Goal: Check status: Check status

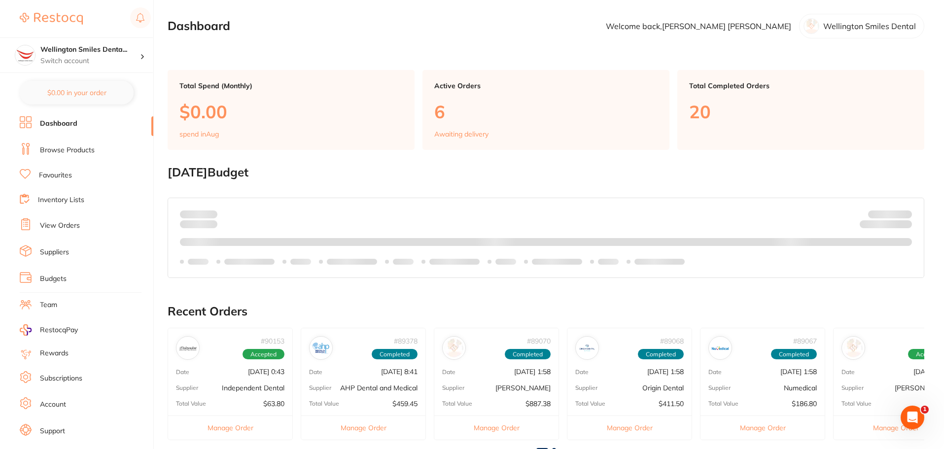
click at [55, 222] on link "View Orders" at bounding box center [60, 226] width 40 height 10
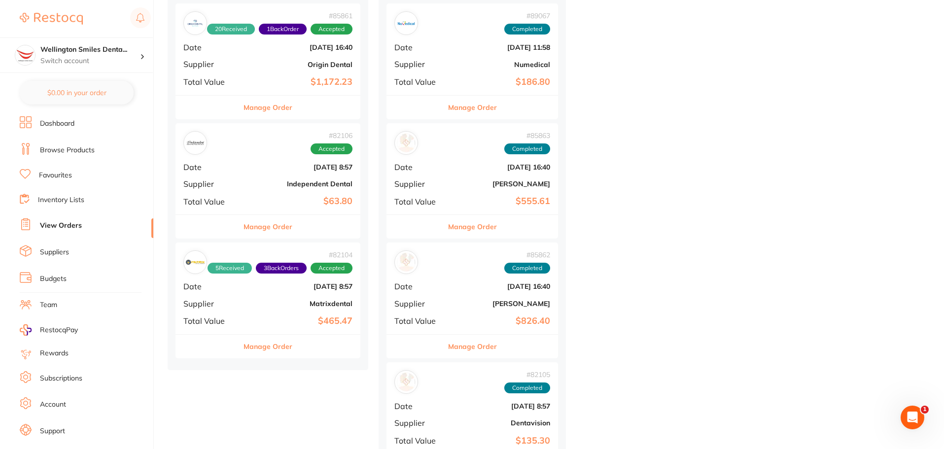
click at [288, 221] on button "Manage Order" at bounding box center [267, 227] width 49 height 24
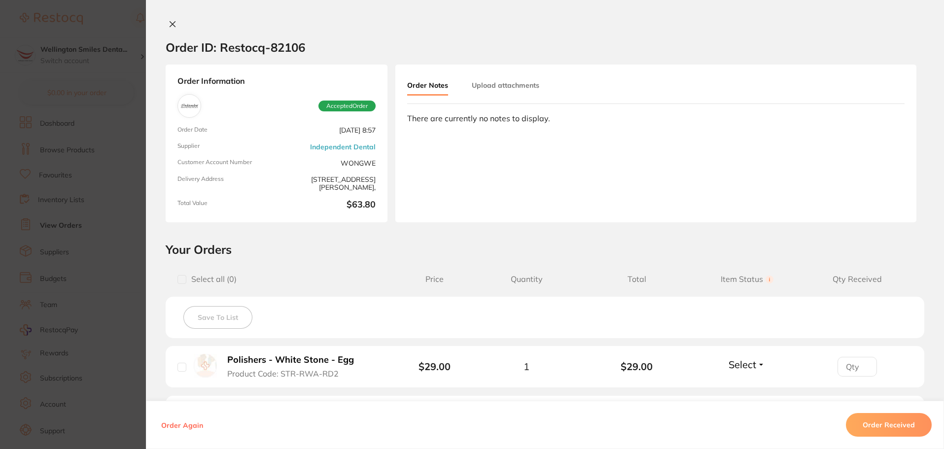
click at [172, 21] on icon at bounding box center [173, 24] width 8 height 8
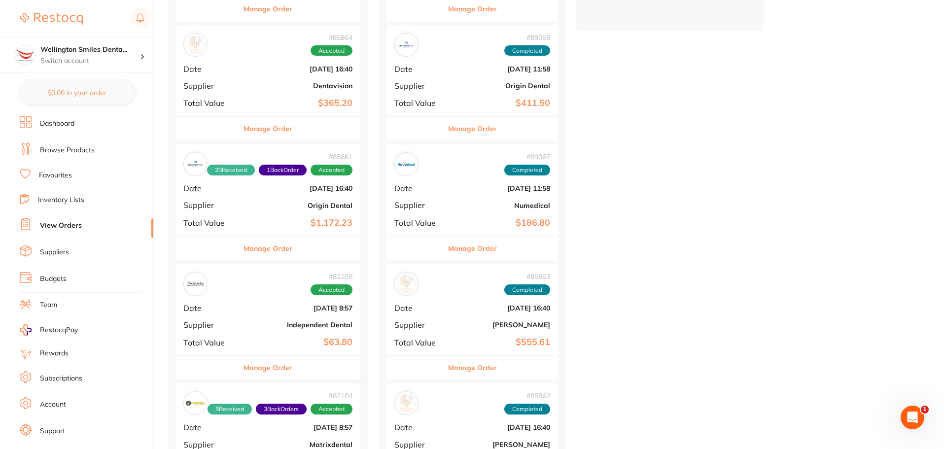
scroll to position [296, 0]
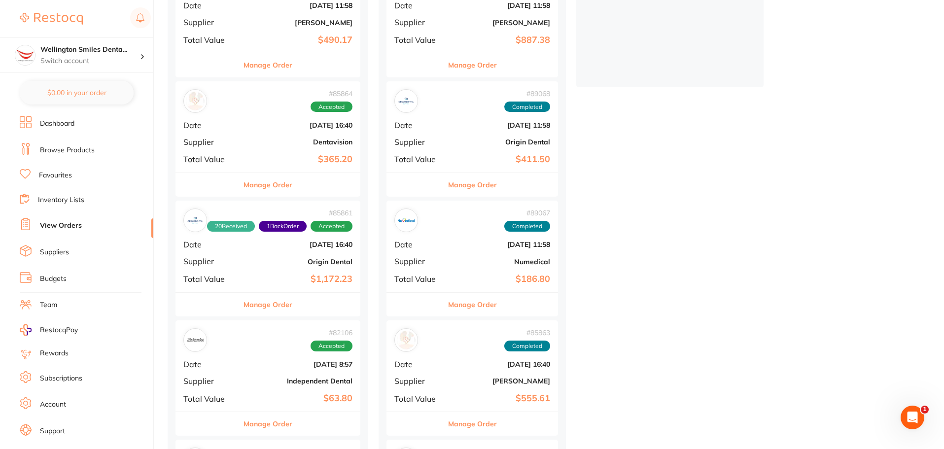
click at [286, 185] on button "Manage Order" at bounding box center [267, 185] width 49 height 24
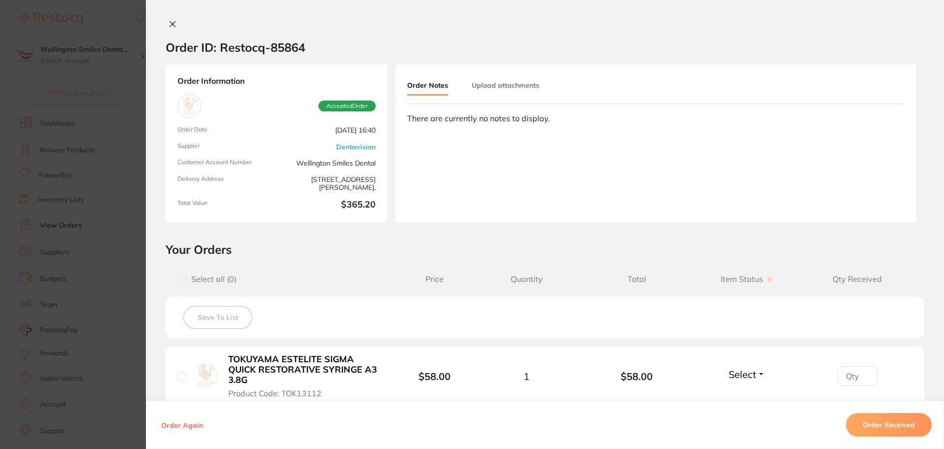
click at [171, 29] on button at bounding box center [173, 25] width 14 height 10
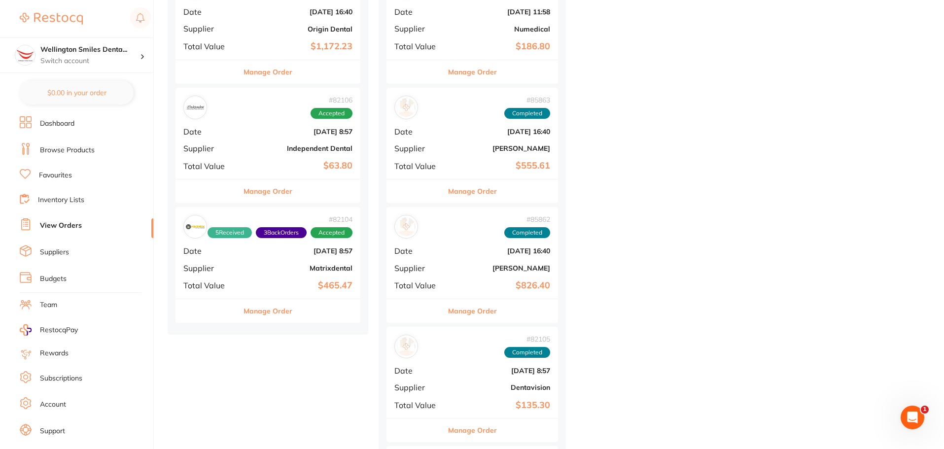
scroll to position [542, 0]
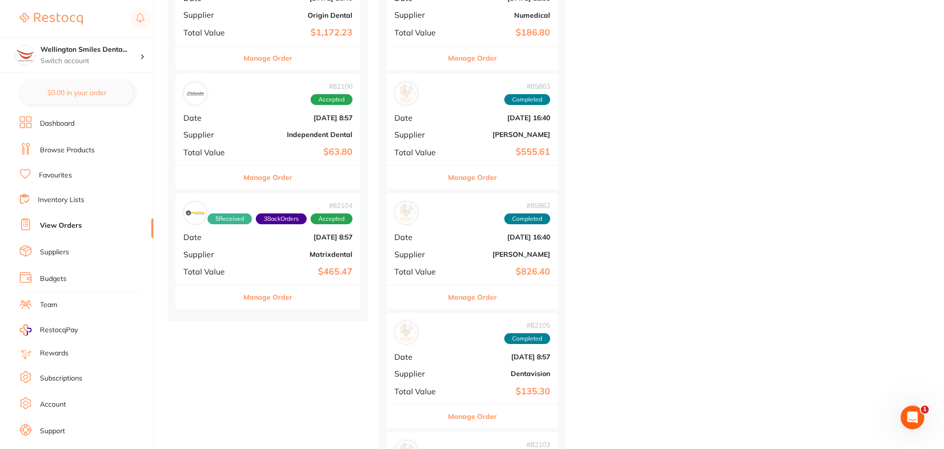
click at [492, 416] on button "Manage Order" at bounding box center [472, 417] width 49 height 24
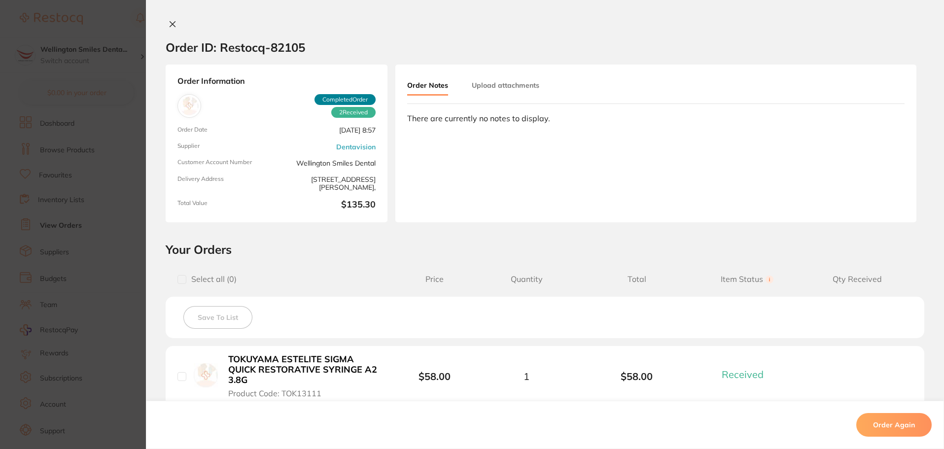
click at [169, 23] on icon at bounding box center [173, 24] width 8 height 8
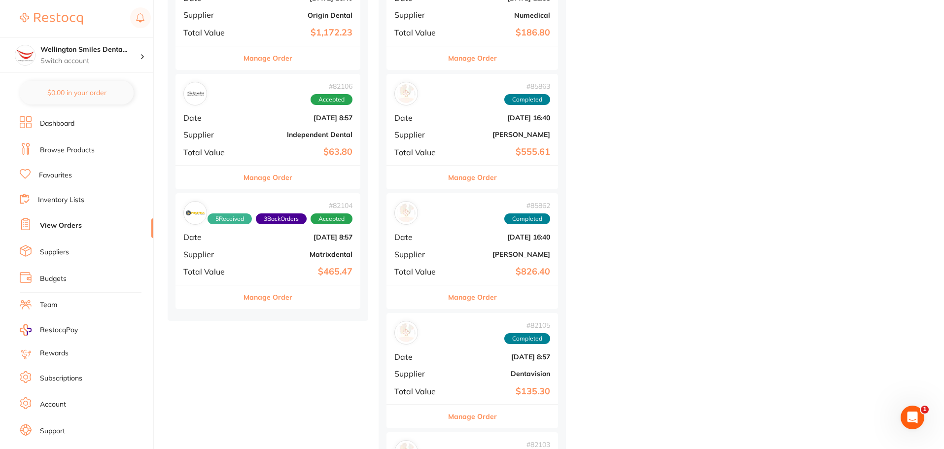
click at [268, 306] on button "Manage Order" at bounding box center [267, 297] width 49 height 24
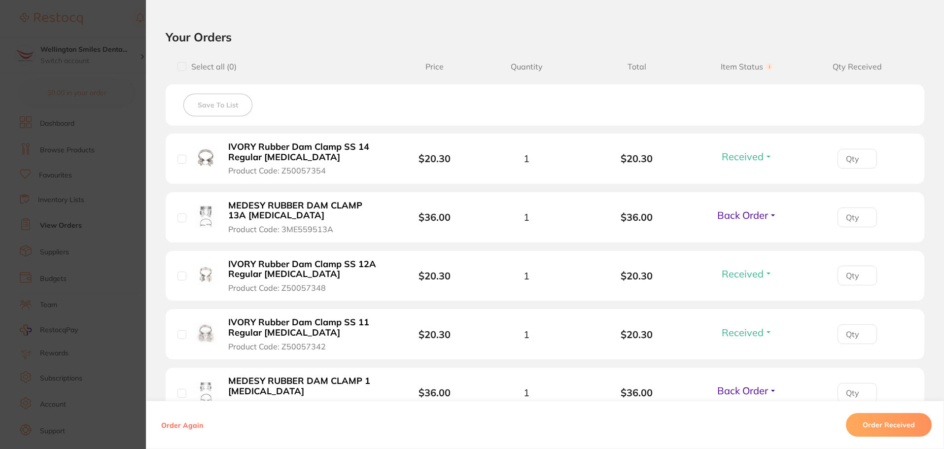
scroll to position [345, 0]
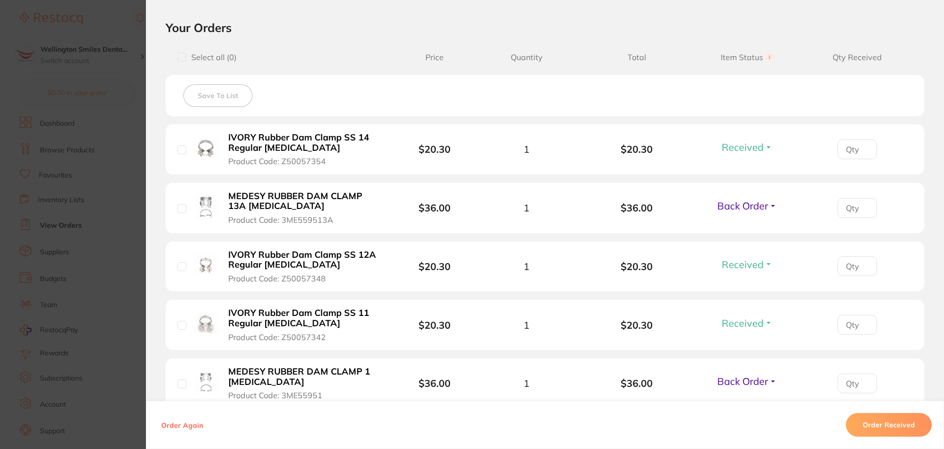
click at [768, 208] on button "Back Order" at bounding box center [747, 206] width 66 height 12
click at [747, 229] on span "Received" at bounding box center [746, 226] width 25 height 7
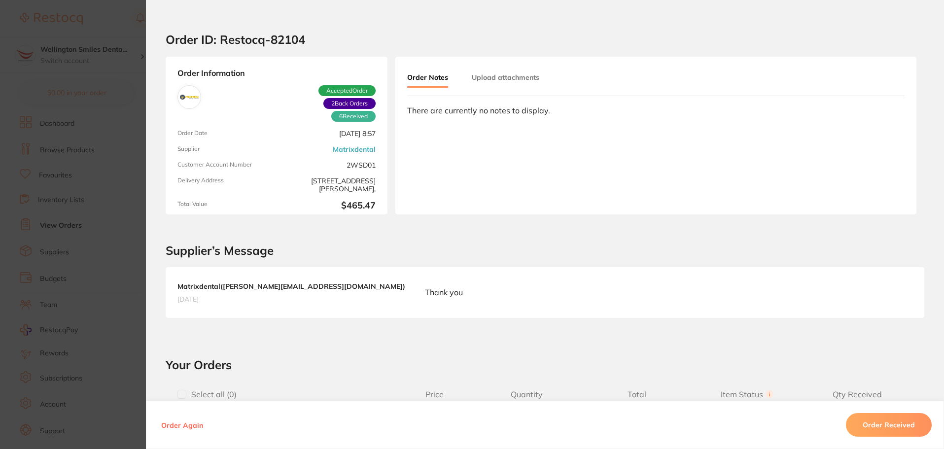
scroll to position [0, 0]
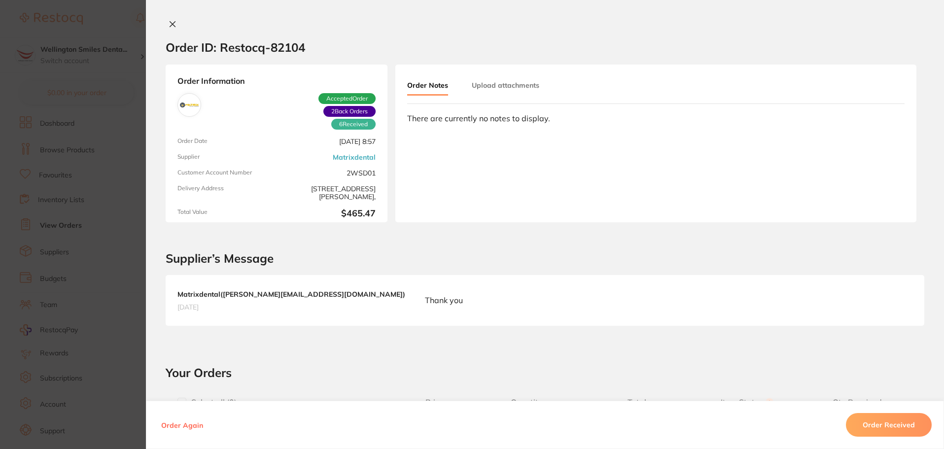
click at [170, 26] on icon at bounding box center [172, 24] width 5 height 5
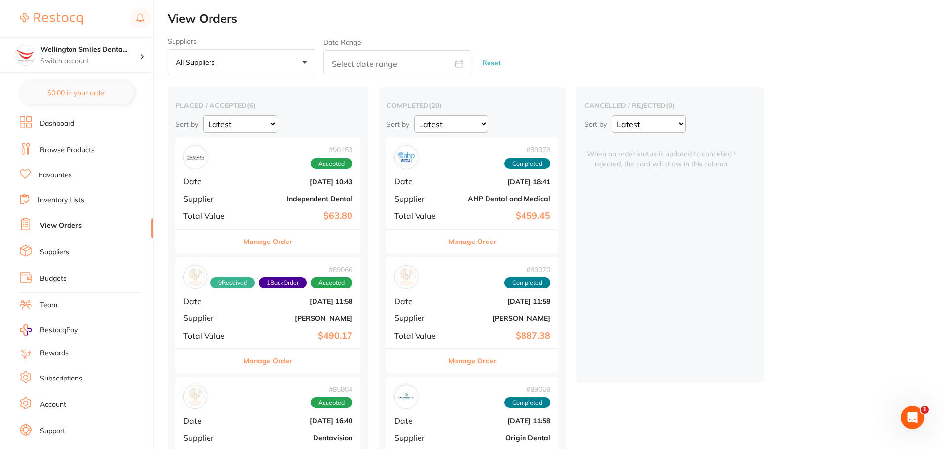
scroll to position [148, 0]
